Goal: Task Accomplishment & Management: Manage account settings

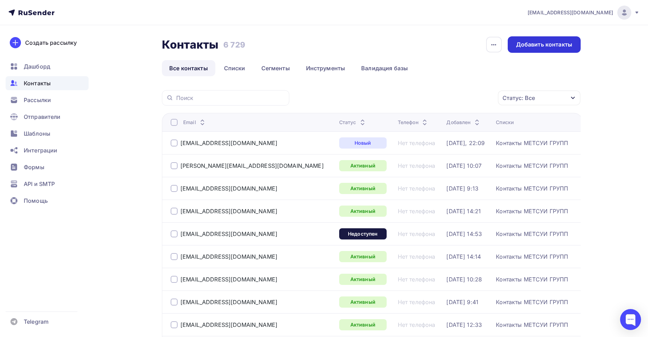
click at [556, 47] on div "Добавить контакты" at bounding box center [544, 44] width 56 height 8
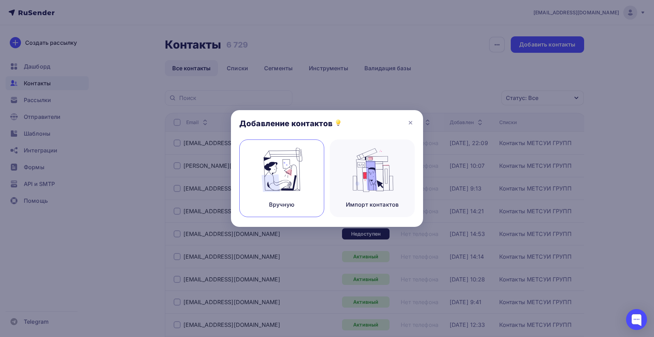
click at [286, 171] on img at bounding box center [281, 170] width 47 height 44
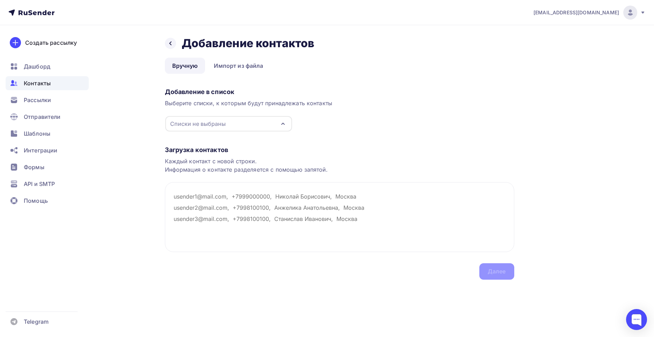
click at [283, 125] on icon "button" at bounding box center [283, 123] width 8 height 8
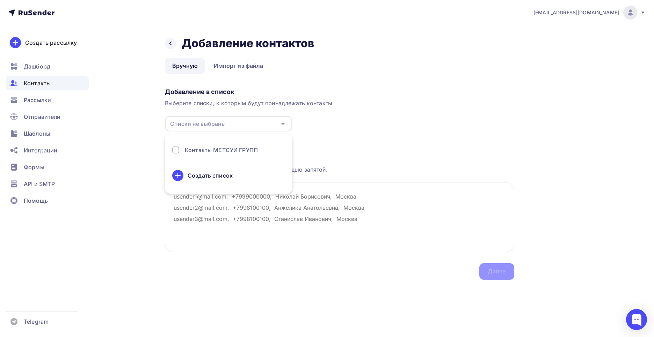
click at [395, 122] on div "Добавление в список Выберите списки, к которым будут принадлежать контакты Спис…" at bounding box center [339, 108] width 349 height 47
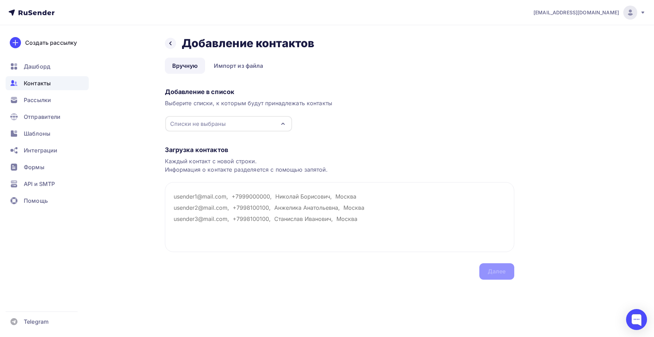
click at [178, 123] on div "Списки не выбраны" at bounding box center [198, 123] width 56 height 8
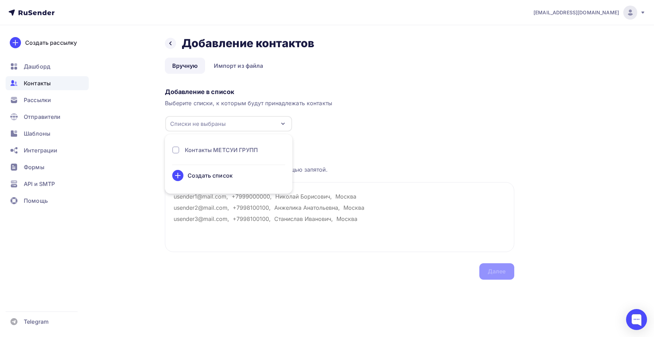
click at [175, 149] on div at bounding box center [175, 149] width 7 height 7
click at [138, 209] on div "Назад Добавление контактов Добавление контактов Вручную Импорт из файла Вручную…" at bounding box center [327, 166] width 572 height 282
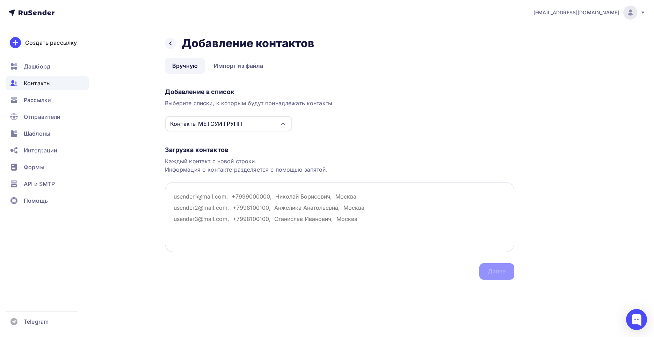
click at [173, 193] on textarea at bounding box center [339, 217] width 349 height 70
paste textarea "[EMAIL_ADDRESS][DOMAIN_NAME]"
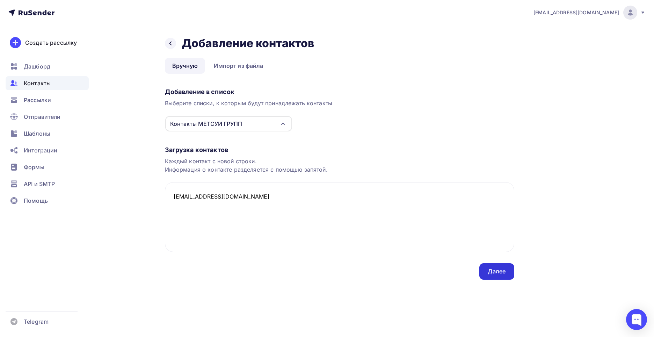
type textarea "[EMAIL_ADDRESS][DOMAIN_NAME]"
click at [495, 273] on div "Далее" at bounding box center [496, 271] width 18 height 8
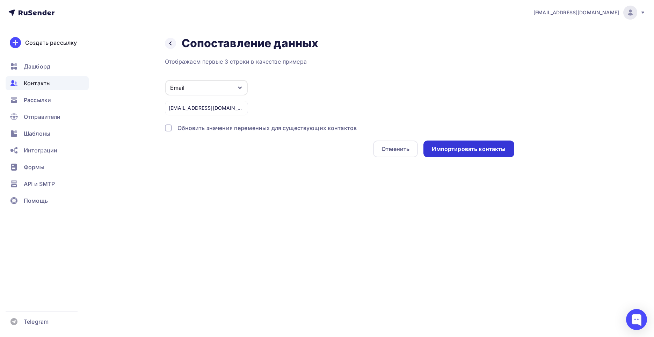
click at [458, 149] on div "Импортировать контакты" at bounding box center [469, 149] width 74 height 8
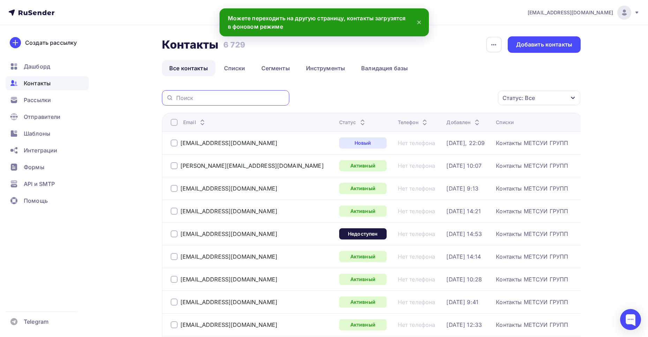
click at [209, 99] on input "text" at bounding box center [230, 98] width 109 height 8
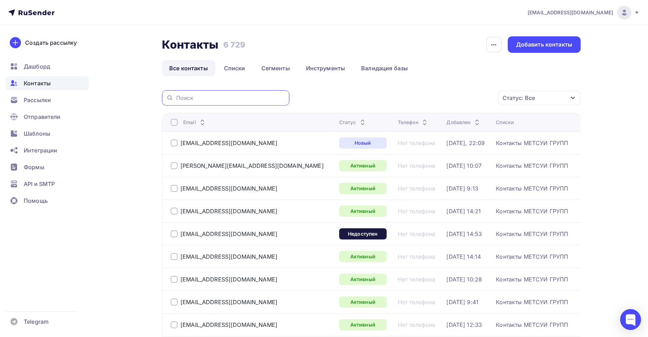
paste input "[EMAIL_ADDRESS][DOMAIN_NAME]"
type input "[EMAIL_ADDRESS][DOMAIN_NAME]"
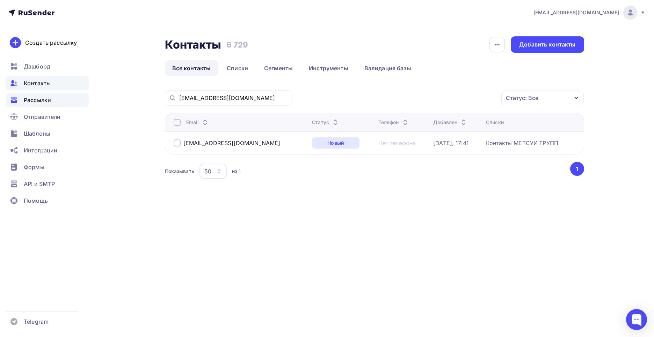
click at [47, 102] on span "Рассылки" at bounding box center [37, 100] width 27 height 8
